Goal: Task Accomplishment & Management: Use online tool/utility

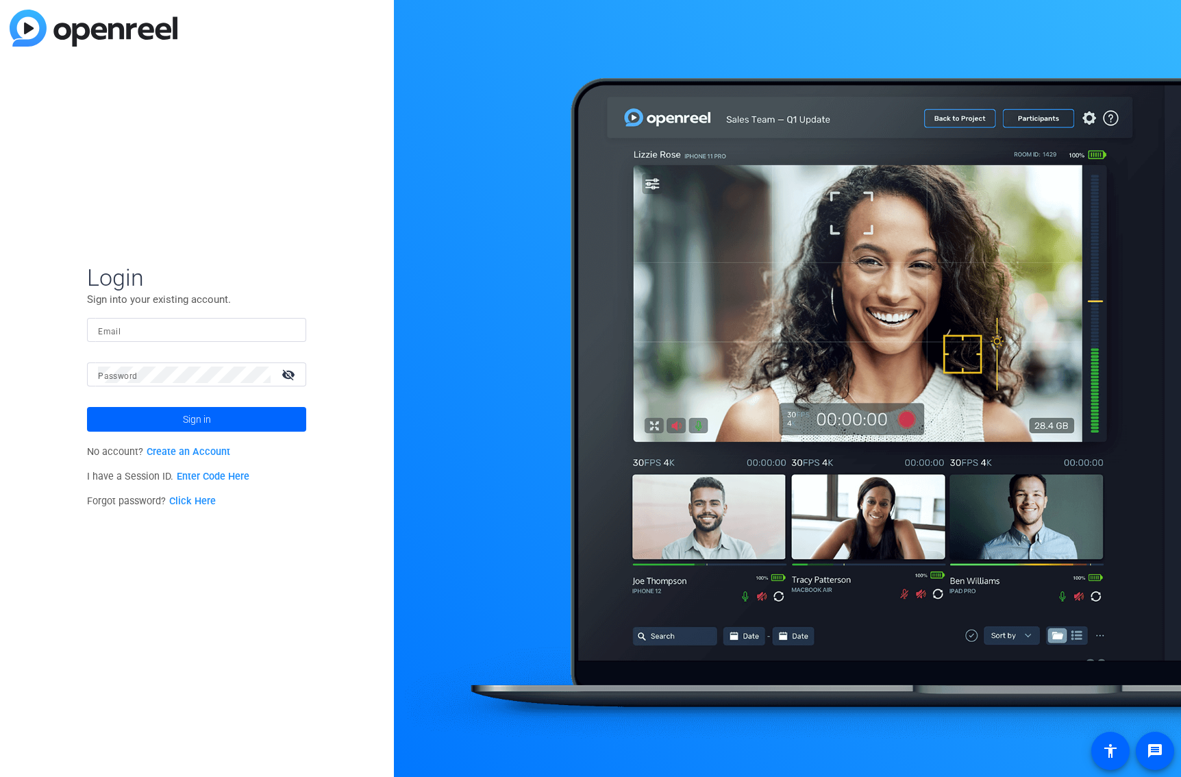
click at [179, 332] on input "Email" at bounding box center [196, 330] width 197 height 16
type input "[PERSON_NAME][EMAIL_ADDRESS][PERSON_NAME][DOMAIN_NAME]"
drag, startPoint x: 220, startPoint y: 419, endPoint x: 228, endPoint y: 422, distance: 8.3
click at [228, 422] on span at bounding box center [196, 419] width 219 height 33
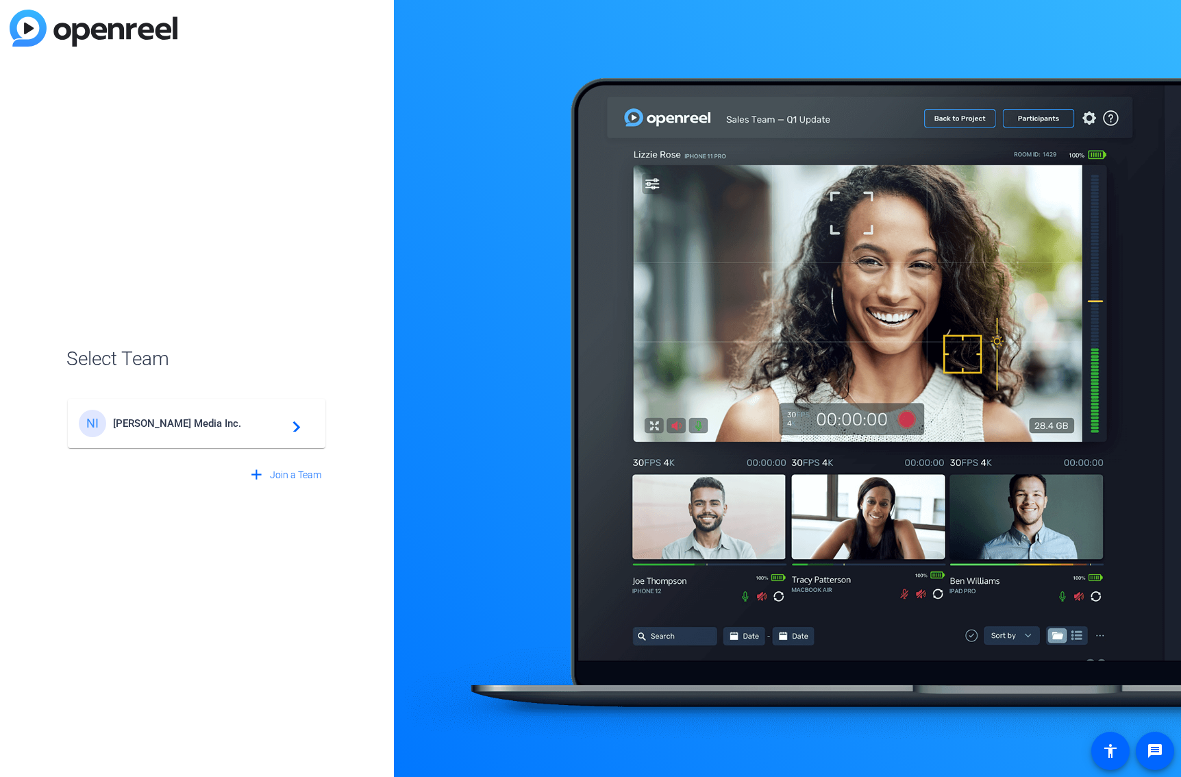
click at [199, 418] on span "[PERSON_NAME] Media Inc." at bounding box center [198, 423] width 171 height 12
click at [170, 423] on span "[PERSON_NAME] Media Inc." at bounding box center [198, 423] width 171 height 12
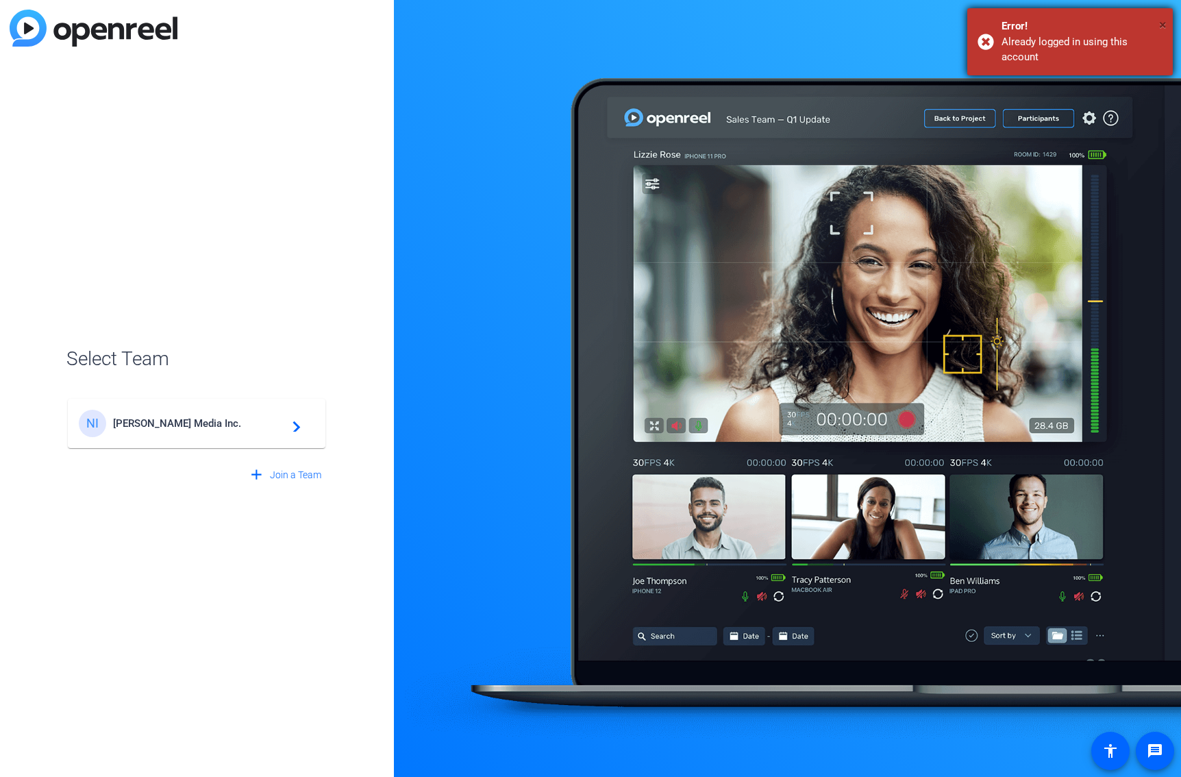
click at [1162, 23] on span "×" at bounding box center [1163, 24] width 8 height 16
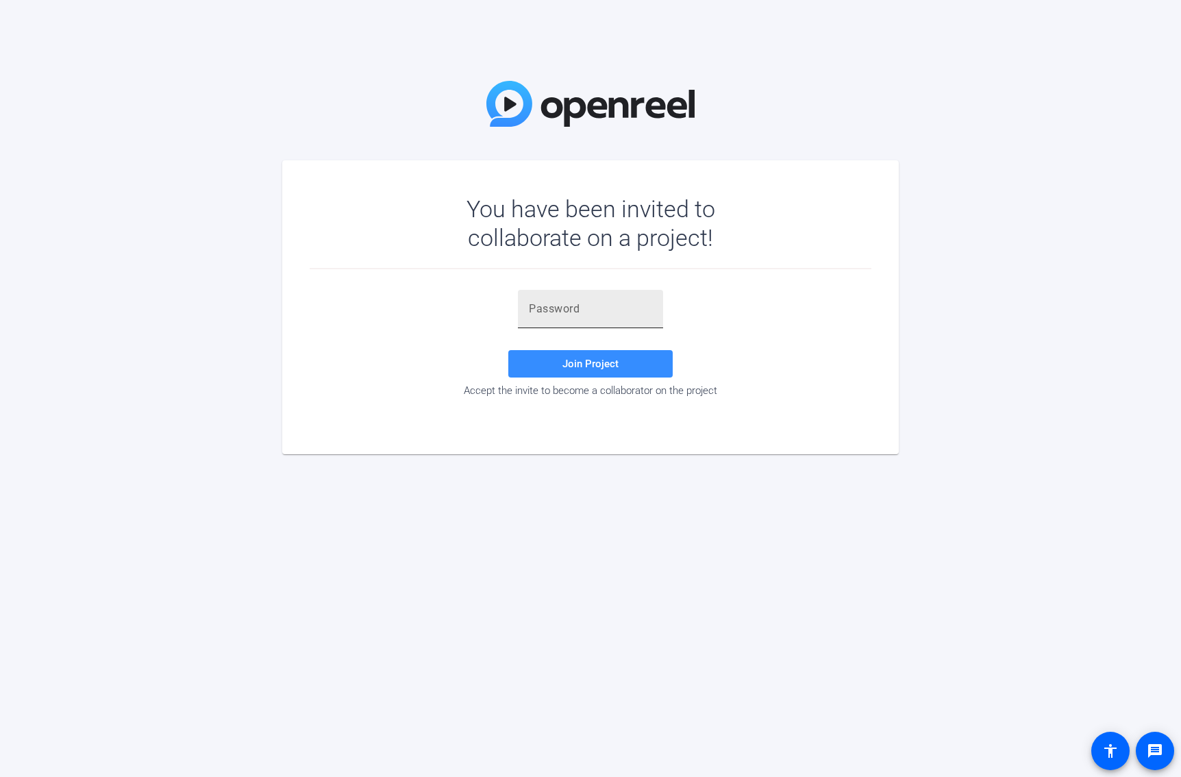
click at [612, 312] on input "text" at bounding box center [590, 309] width 123 height 16
paste input "=vC3fS"
type input "=vC3fS"
click at [601, 358] on span "Join Project" at bounding box center [591, 364] width 56 height 12
click at [593, 366] on span "Join Project" at bounding box center [591, 364] width 56 height 12
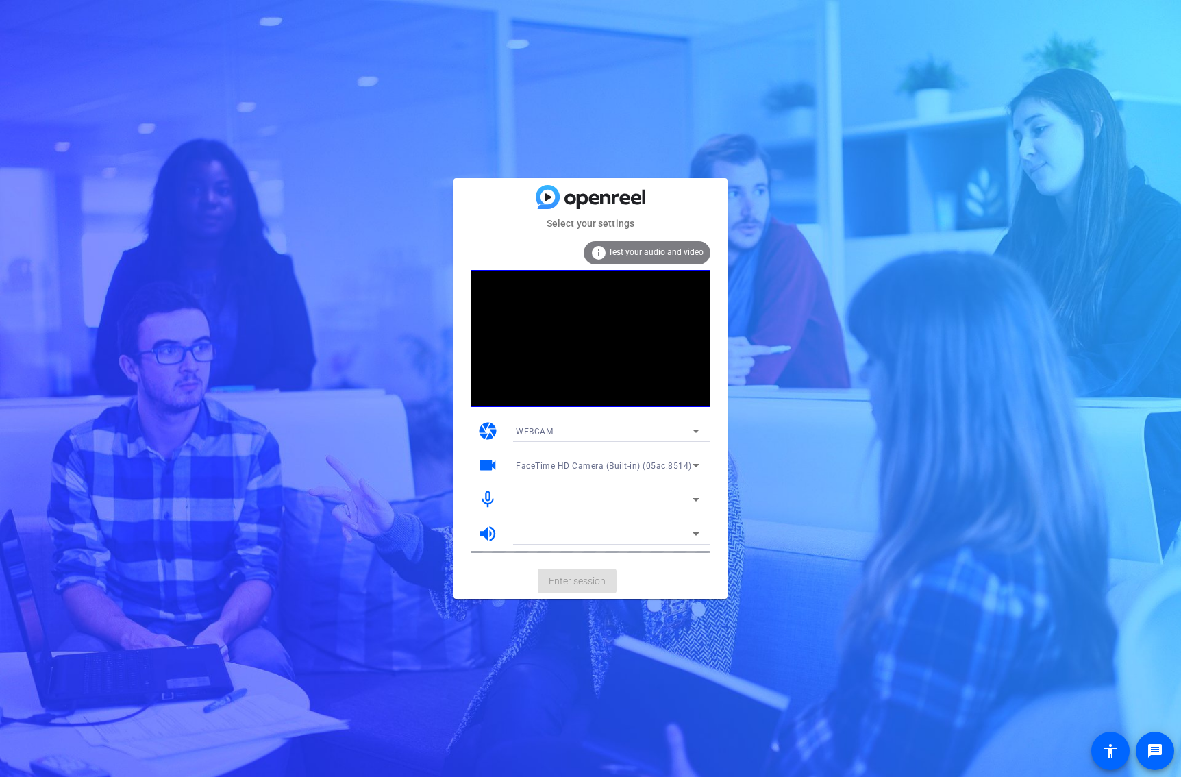
click at [639, 352] on video at bounding box center [591, 338] width 240 height 137
click at [583, 521] on div at bounding box center [608, 518] width 206 height 15
click at [563, 585] on mat-card-actions "Enter session" at bounding box center [591, 581] width 274 height 36
click at [552, 284] on video at bounding box center [591, 338] width 240 height 137
click at [556, 502] on div at bounding box center [604, 499] width 177 height 16
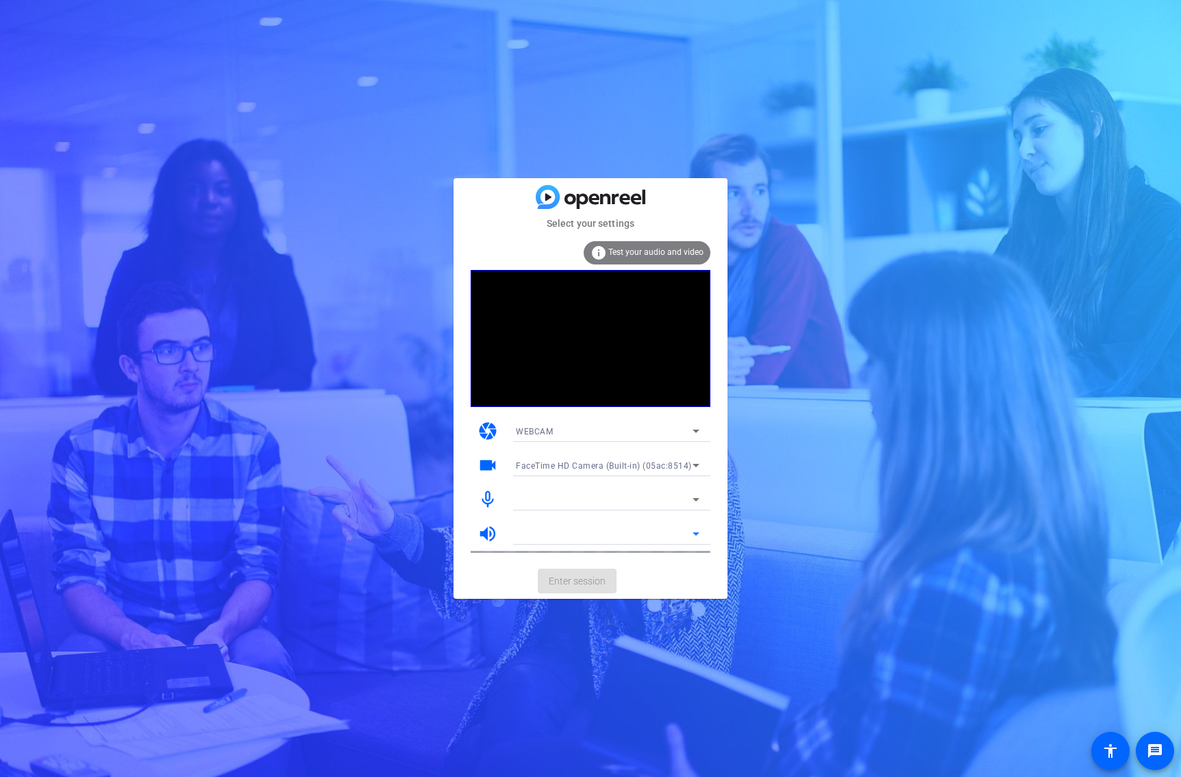
drag, startPoint x: 526, startPoint y: 533, endPoint x: 628, endPoint y: 463, distance: 123.7
click at [526, 532] on div at bounding box center [604, 534] width 177 height 16
click at [700, 535] on icon at bounding box center [696, 534] width 16 height 16
click at [697, 507] on icon at bounding box center [696, 499] width 16 height 16
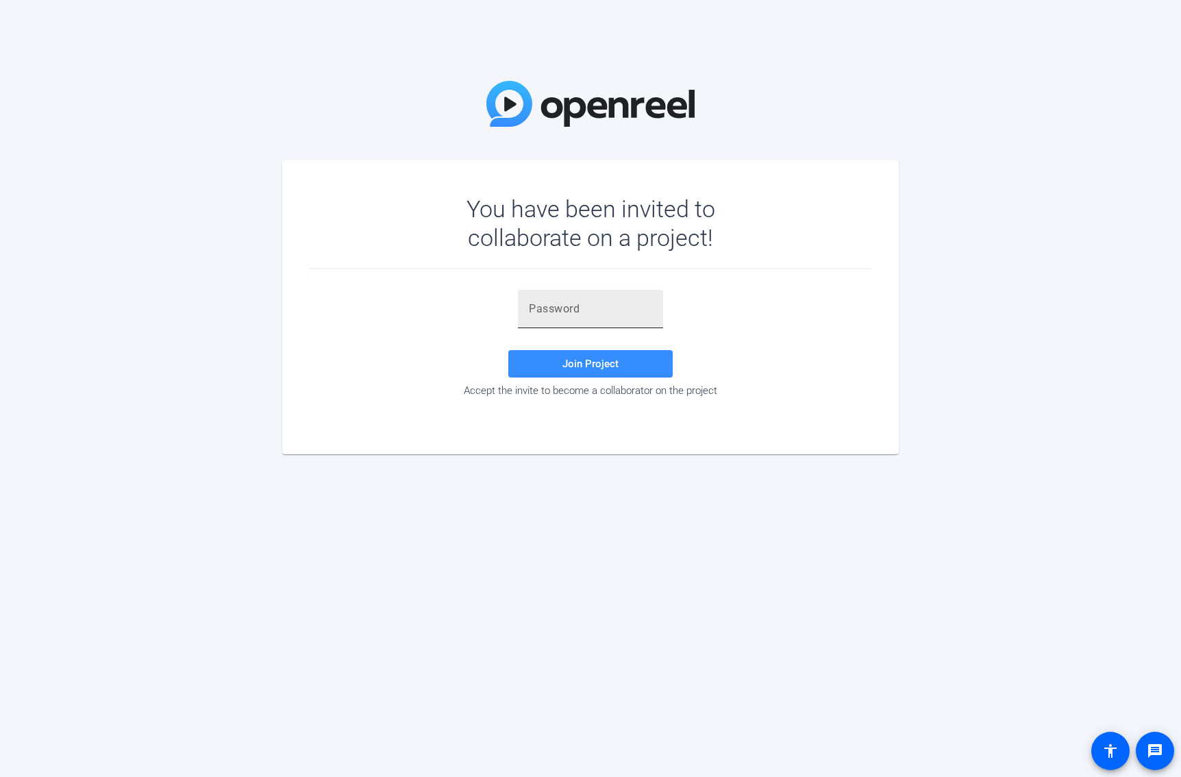
click at [641, 321] on div at bounding box center [590, 309] width 123 height 38
paste input "=vC3fS"
type input "=vC3fS"
click at [610, 361] on span "Join Project" at bounding box center [591, 364] width 56 height 12
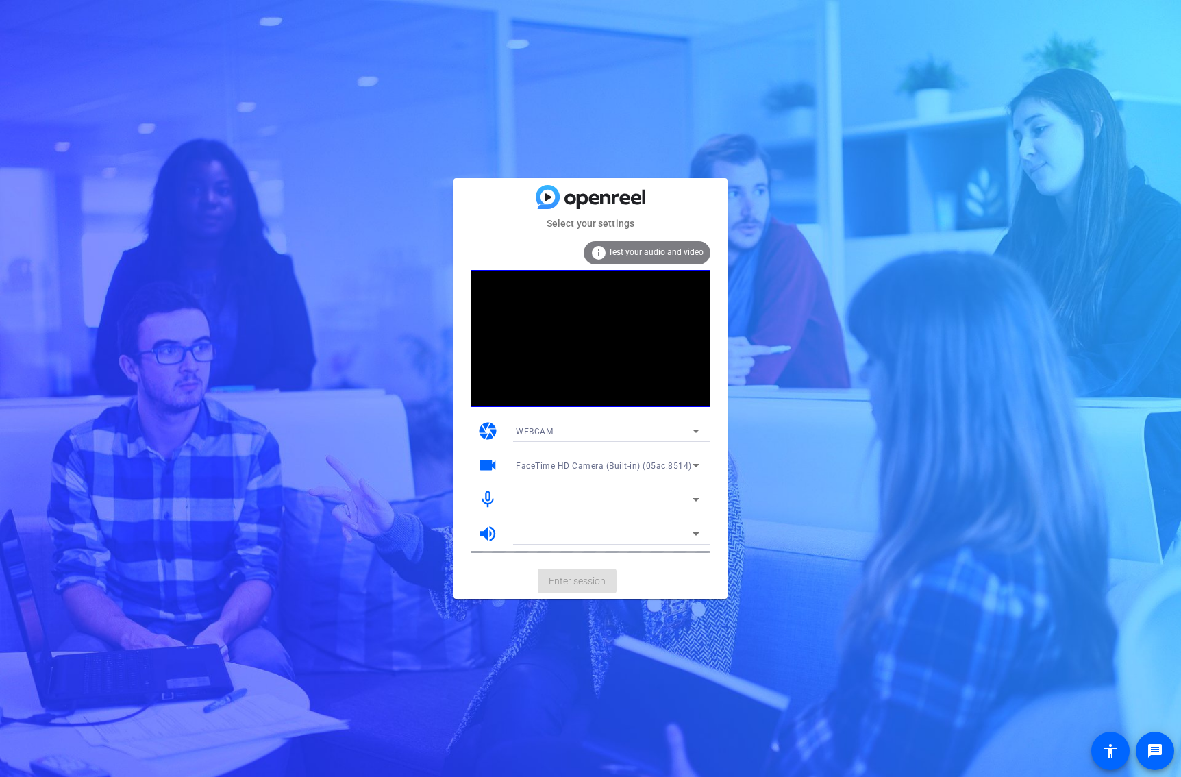
click at [580, 579] on mat-card-actions "Enter session" at bounding box center [591, 581] width 274 height 36
click at [580, 532] on div at bounding box center [604, 534] width 177 height 16
click at [574, 494] on div at bounding box center [604, 499] width 177 height 16
click at [634, 251] on span "Test your audio and video" at bounding box center [656, 252] width 95 height 10
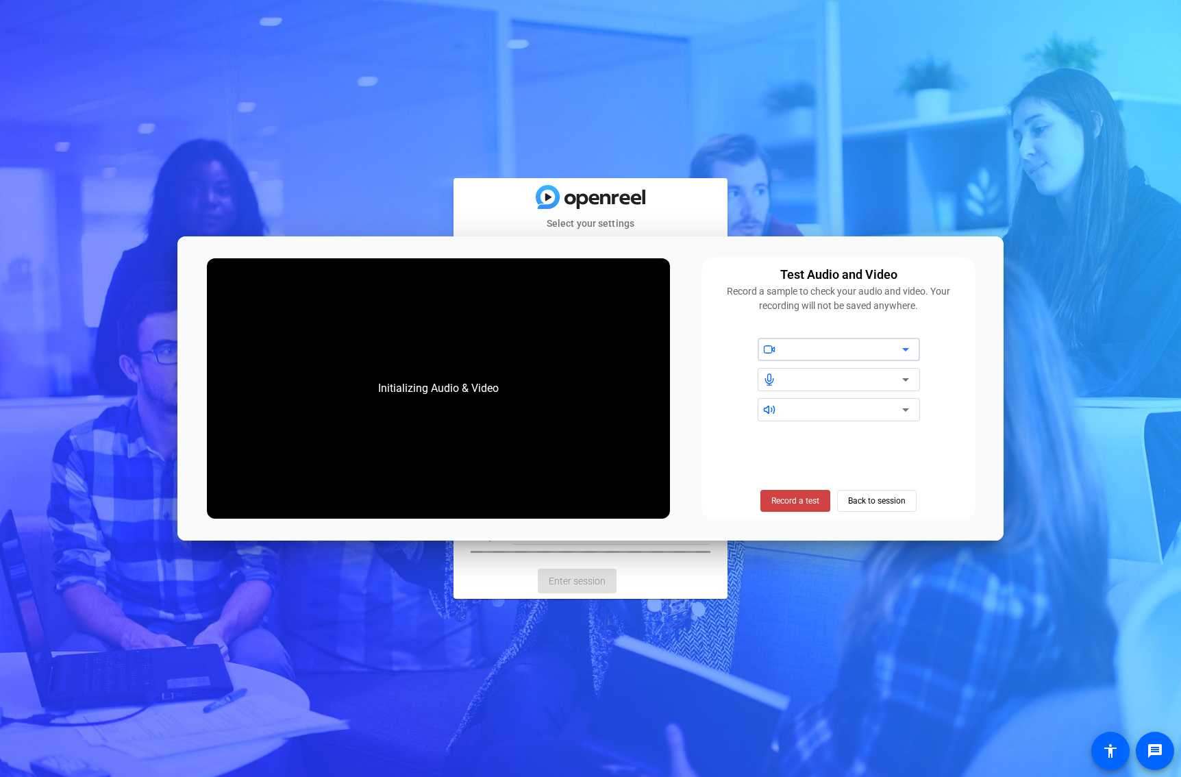
click at [485, 448] on div "Initializing Audio & Video" at bounding box center [438, 388] width 463 height 260
click at [882, 500] on span "Back to session" at bounding box center [877, 501] width 58 height 26
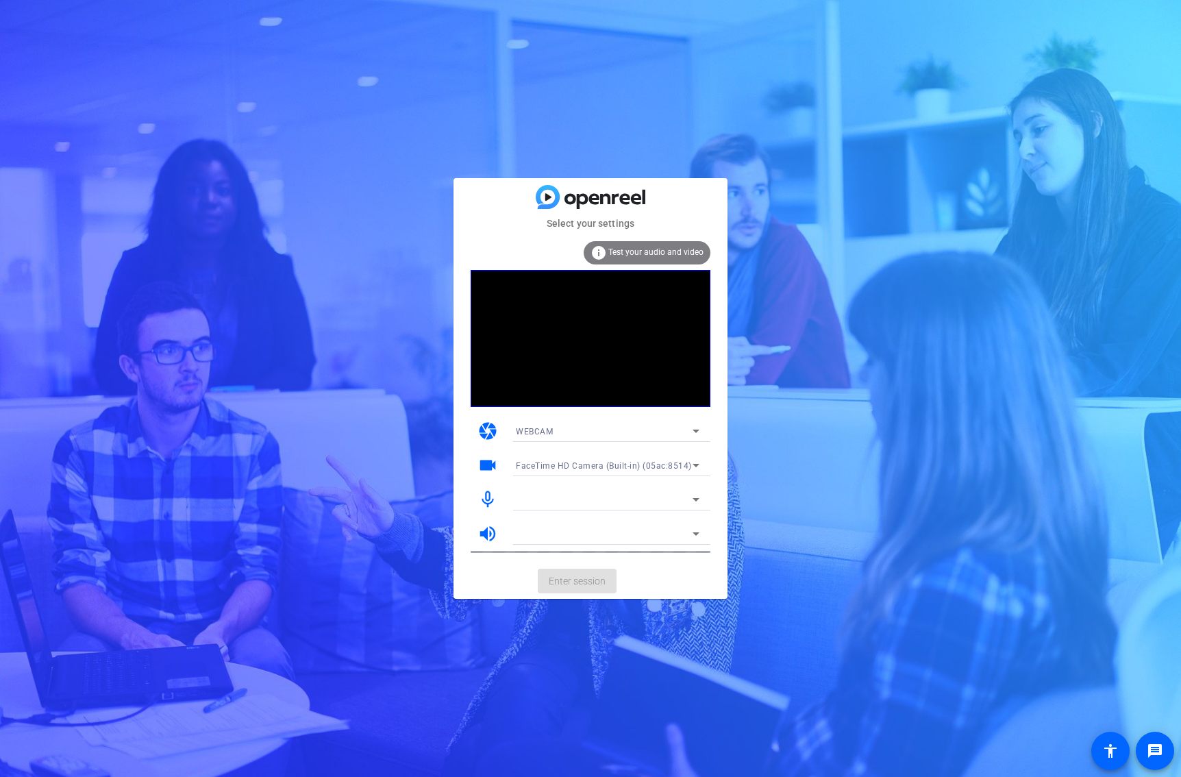
click at [534, 530] on div at bounding box center [604, 534] width 177 height 16
click at [577, 570] on mat-card-actions "Enter session" at bounding box center [591, 581] width 274 height 36
click at [578, 570] on mat-card-actions "Enter session" at bounding box center [591, 581] width 274 height 36
